Goal: Find specific page/section: Find specific page/section

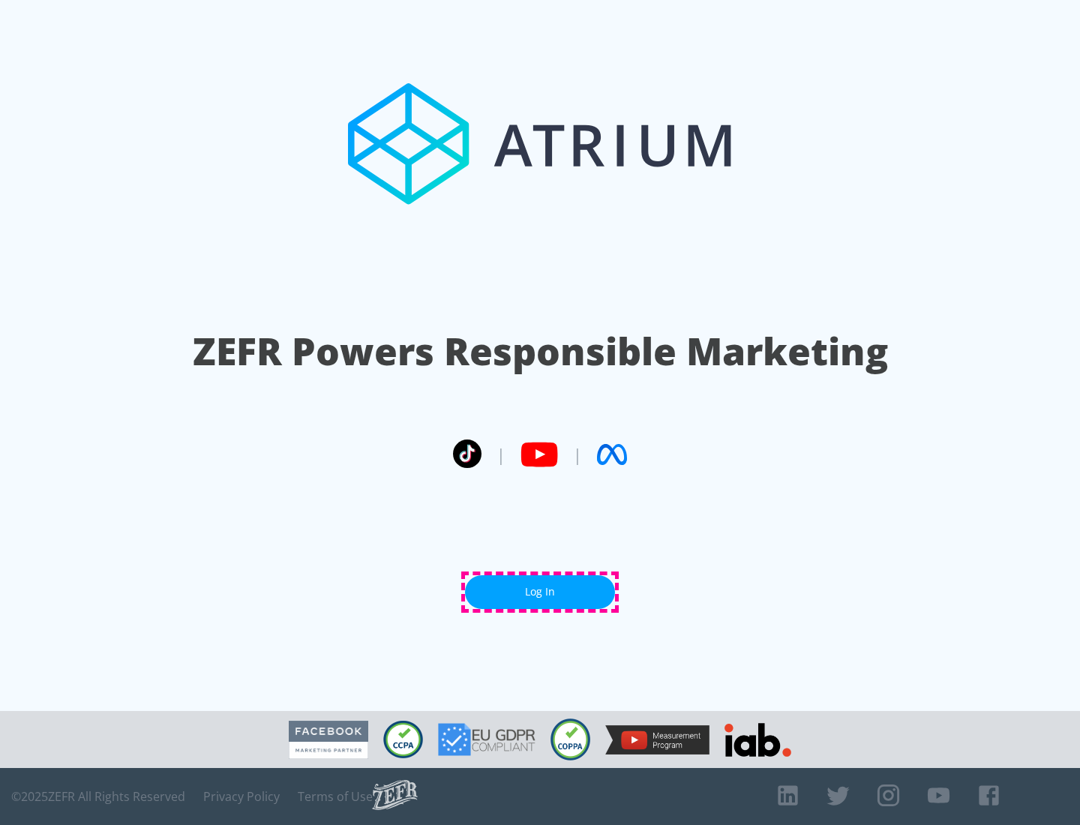
click at [540, 592] on link "Log In" at bounding box center [540, 592] width 150 height 34
